Goal: Information Seeking & Learning: Learn about a topic

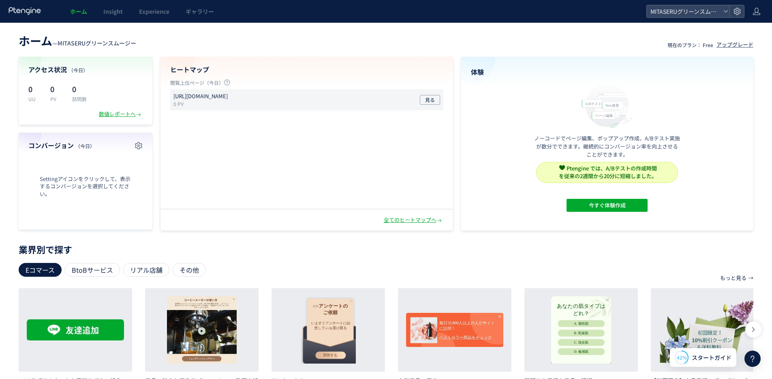
click at [228, 97] on p "[URL][DOMAIN_NAME]" at bounding box center [201, 96] width 54 height 8
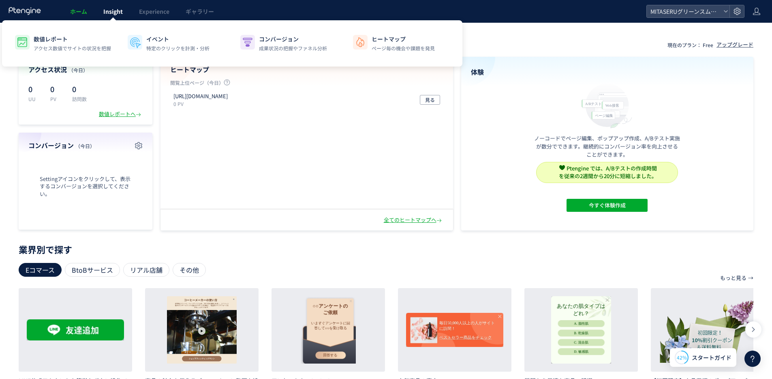
click at [120, 7] on span "Insight" at bounding box center [112, 11] width 19 height 8
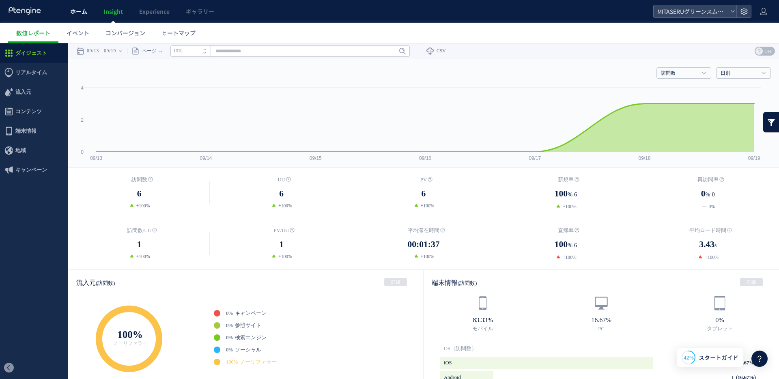
click at [86, 12] on span "ホーム" at bounding box center [78, 11] width 17 height 8
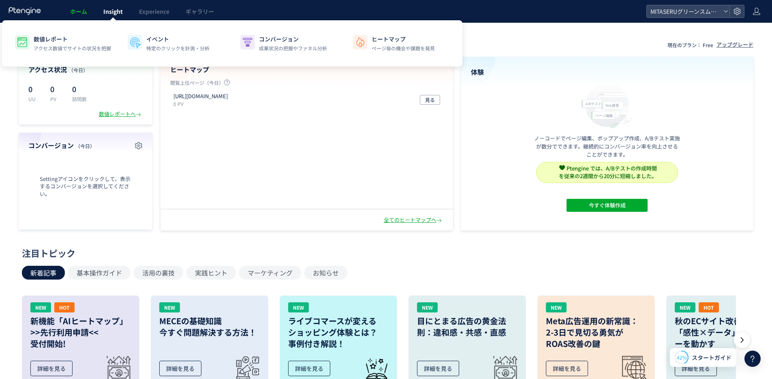
click at [113, 14] on span "Insight" at bounding box center [112, 11] width 19 height 8
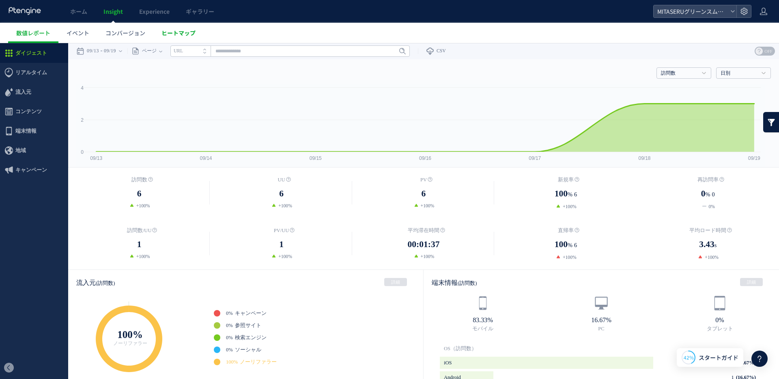
click at [183, 32] on span "ヒートマップ" at bounding box center [178, 33] width 34 height 8
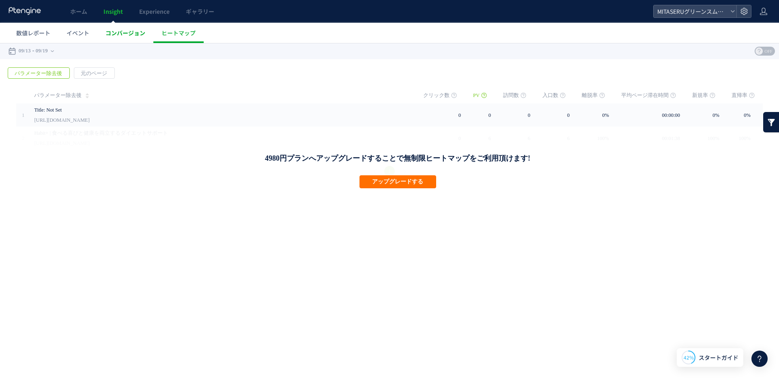
click at [116, 38] on link "コンバージョン" at bounding box center [125, 33] width 56 height 20
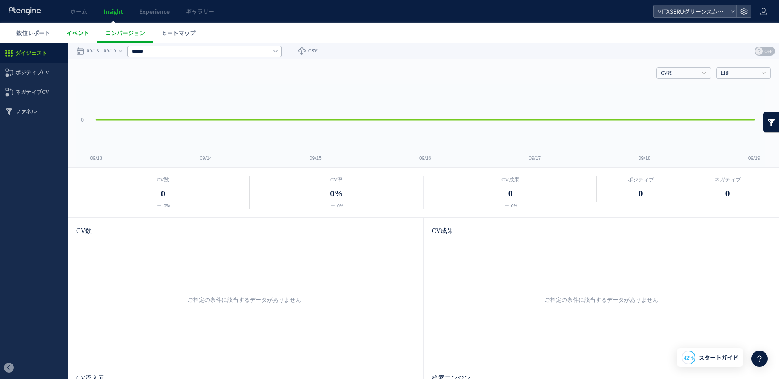
click at [76, 36] on span "イベント" at bounding box center [78, 33] width 23 height 8
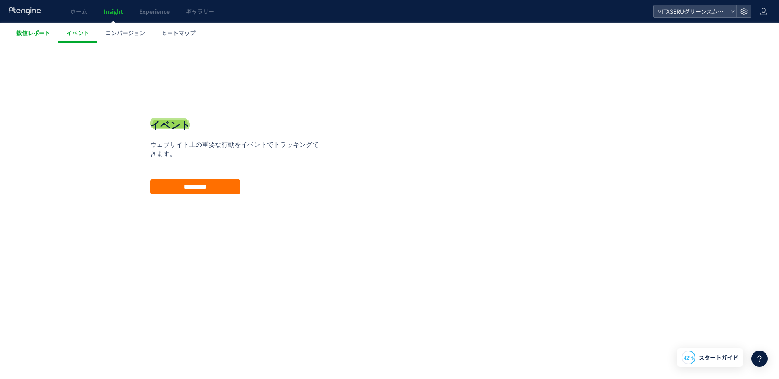
click at [24, 38] on link "数値レポート" at bounding box center [33, 33] width 50 height 20
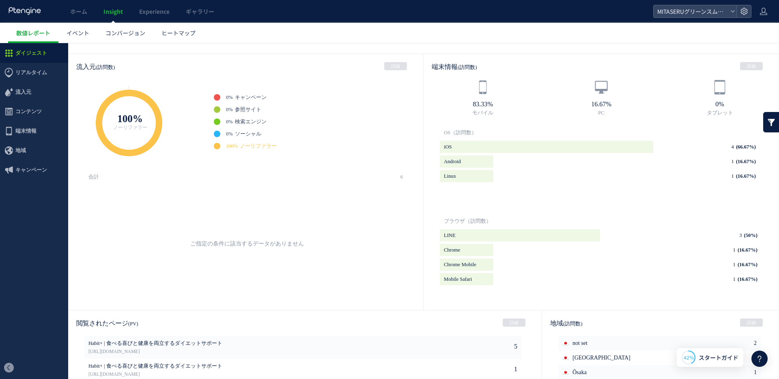
scroll to position [343, 0]
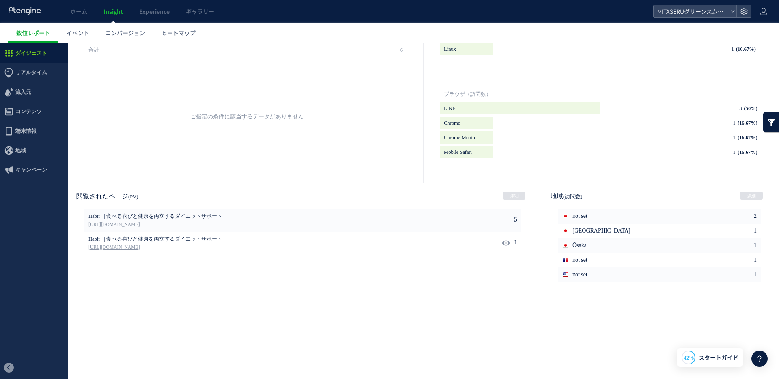
click at [154, 249] on link "[URL][DOMAIN_NAME]" at bounding box center [266, 247] width 356 height 7
